Goal: Task Accomplishment & Management: Use online tool/utility

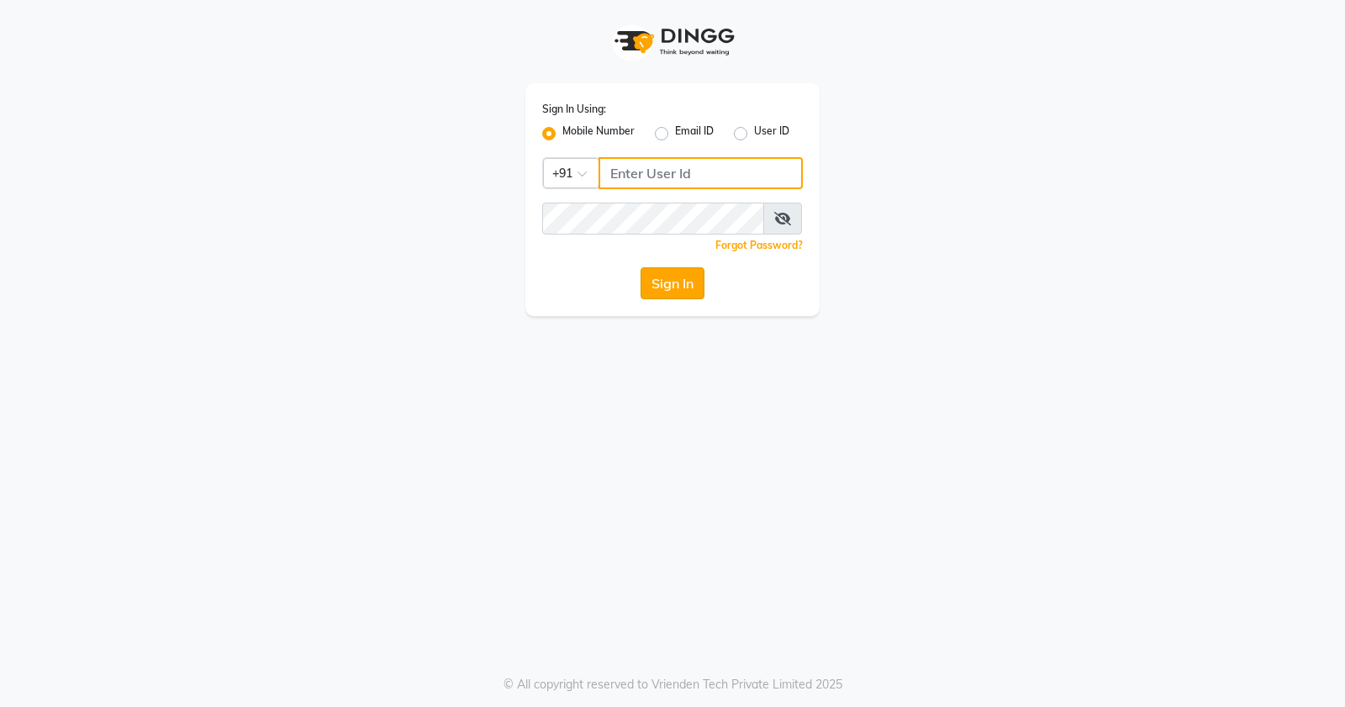
type input "9359328994"
click at [671, 292] on button "Sign In" at bounding box center [673, 283] width 64 height 32
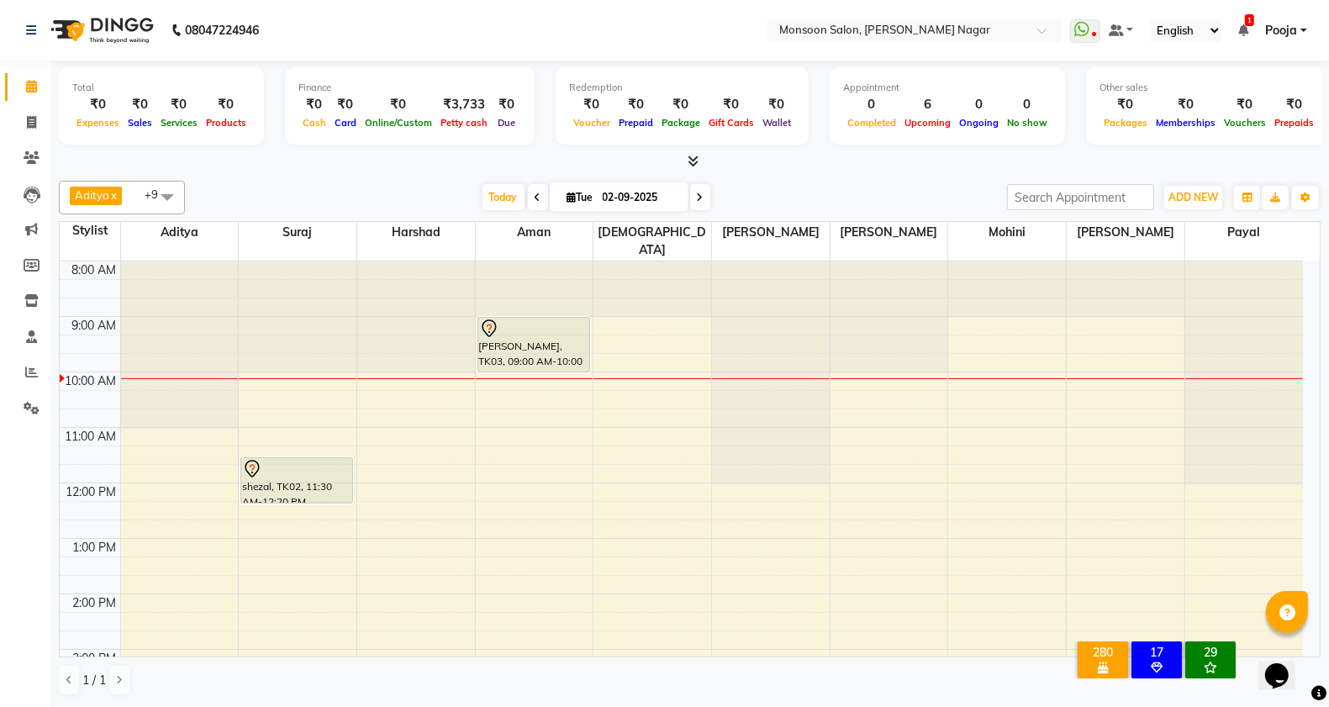
click at [535, 202] on icon at bounding box center [538, 197] width 7 height 10
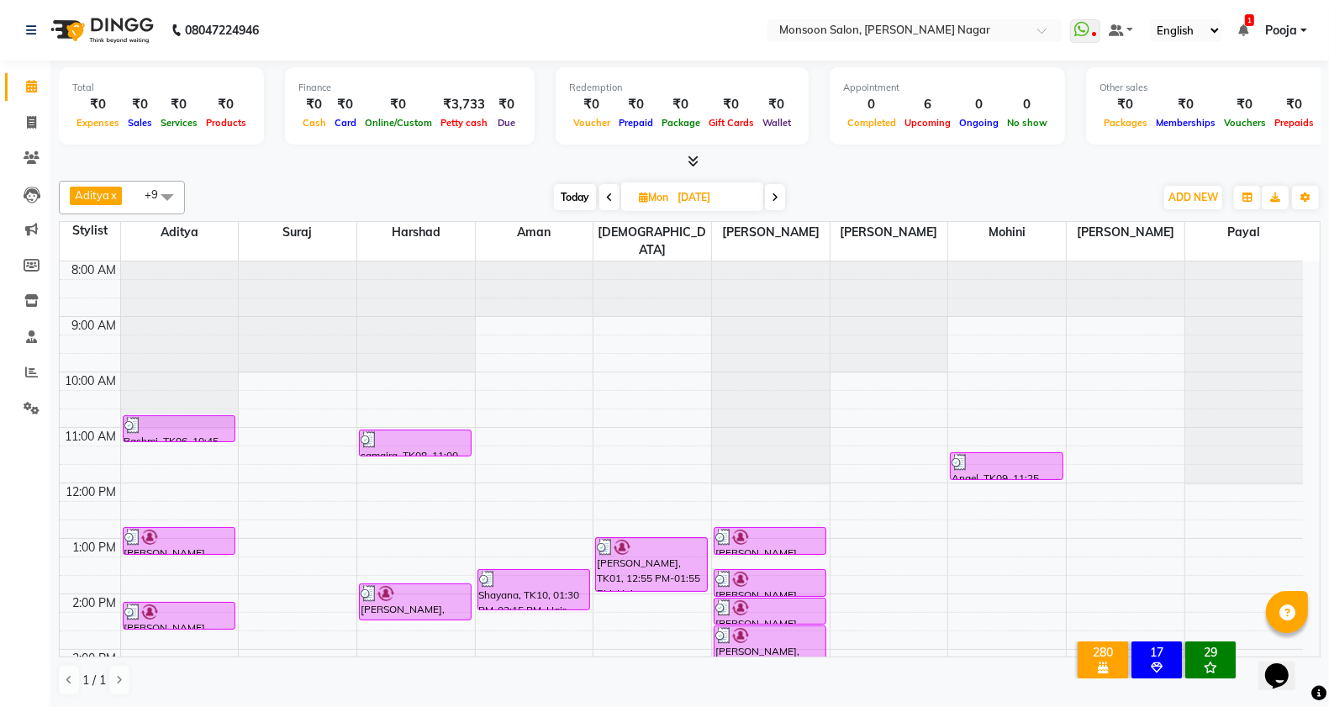
click at [565, 198] on span "Today" at bounding box center [575, 197] width 42 height 26
type input "02-09-2025"
